Goal: Task Accomplishment & Management: Use online tool/utility

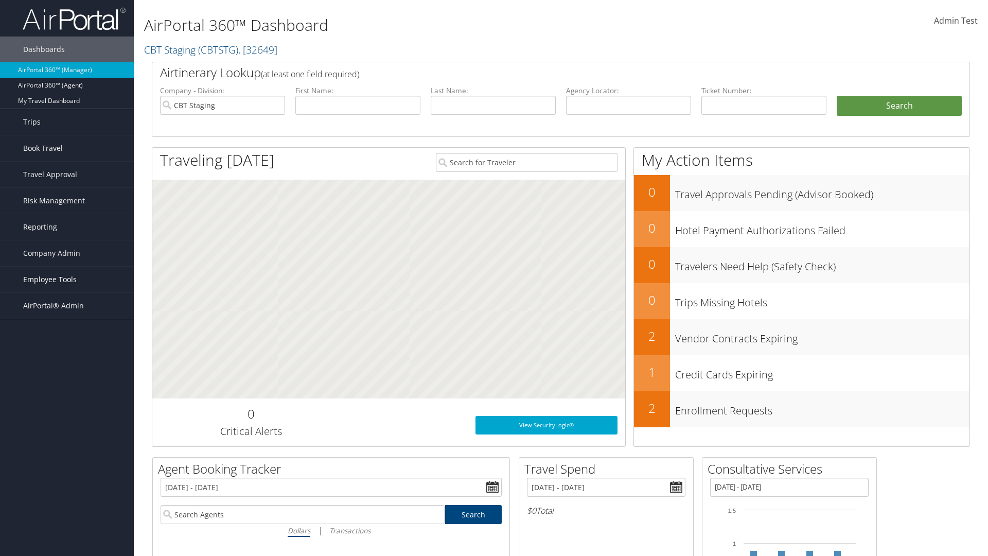
click at [67, 280] on span "Employee Tools" at bounding box center [50, 280] width 54 height 26
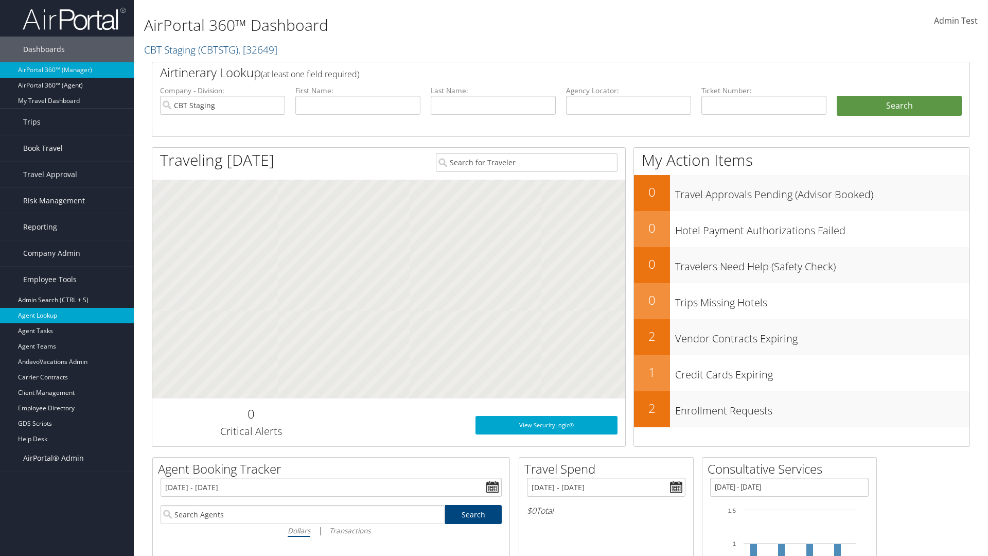
click at [67, 316] on link "Agent Lookup" at bounding box center [67, 315] width 134 height 15
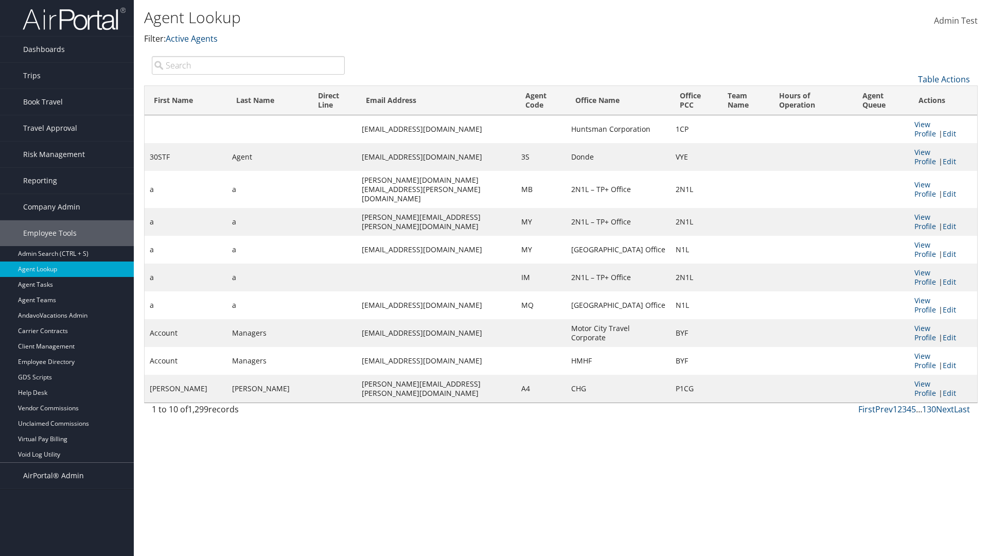
click at [248, 65] on input "search" at bounding box center [248, 65] width 193 height 19
type input "30STF"
